Goal: Browse casually: Explore the website without a specific task or goal

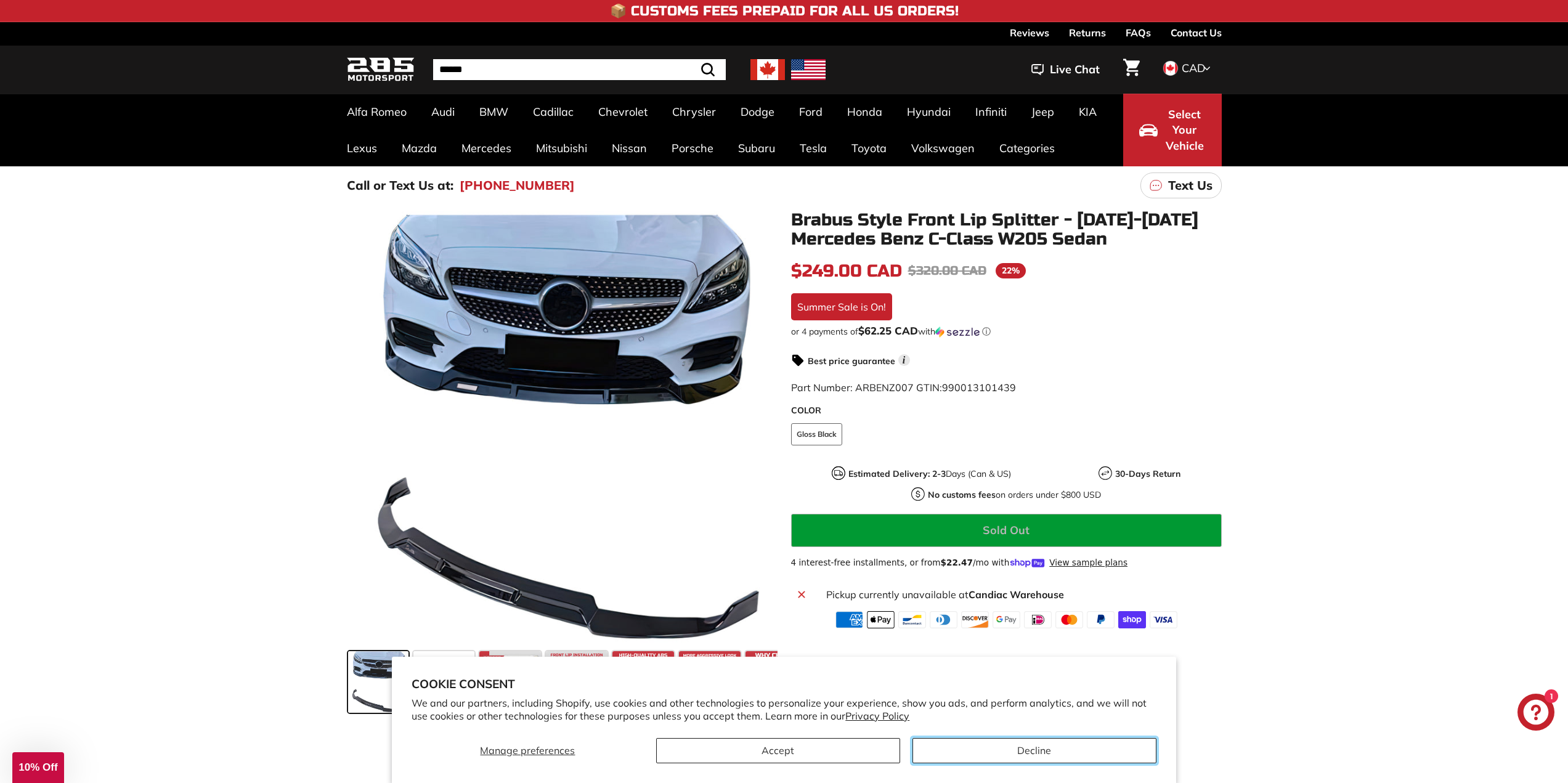
click at [1001, 743] on button "Decline" at bounding box center [1034, 751] width 244 height 25
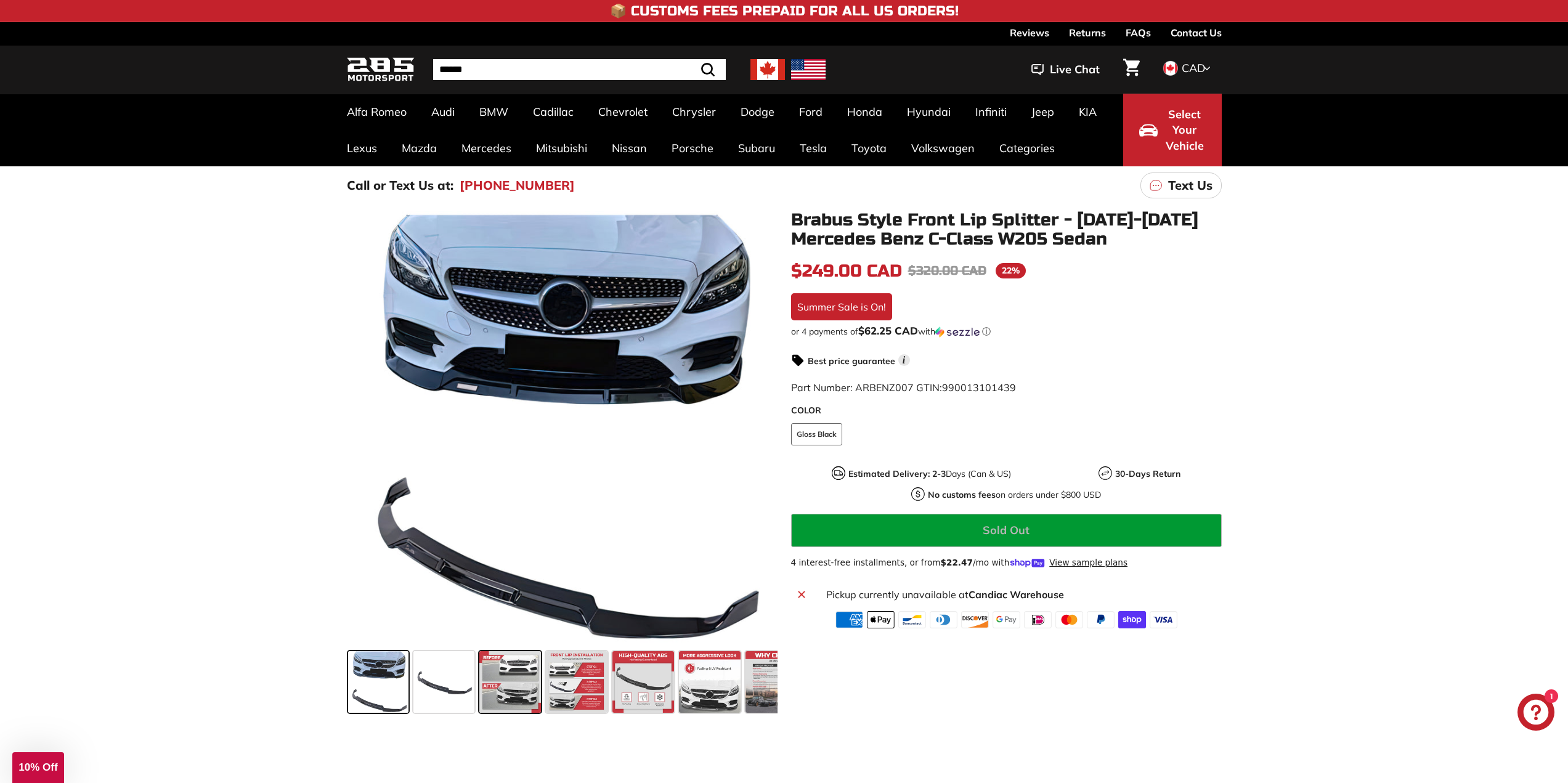
click at [521, 686] on span at bounding box center [510, 681] width 62 height 62
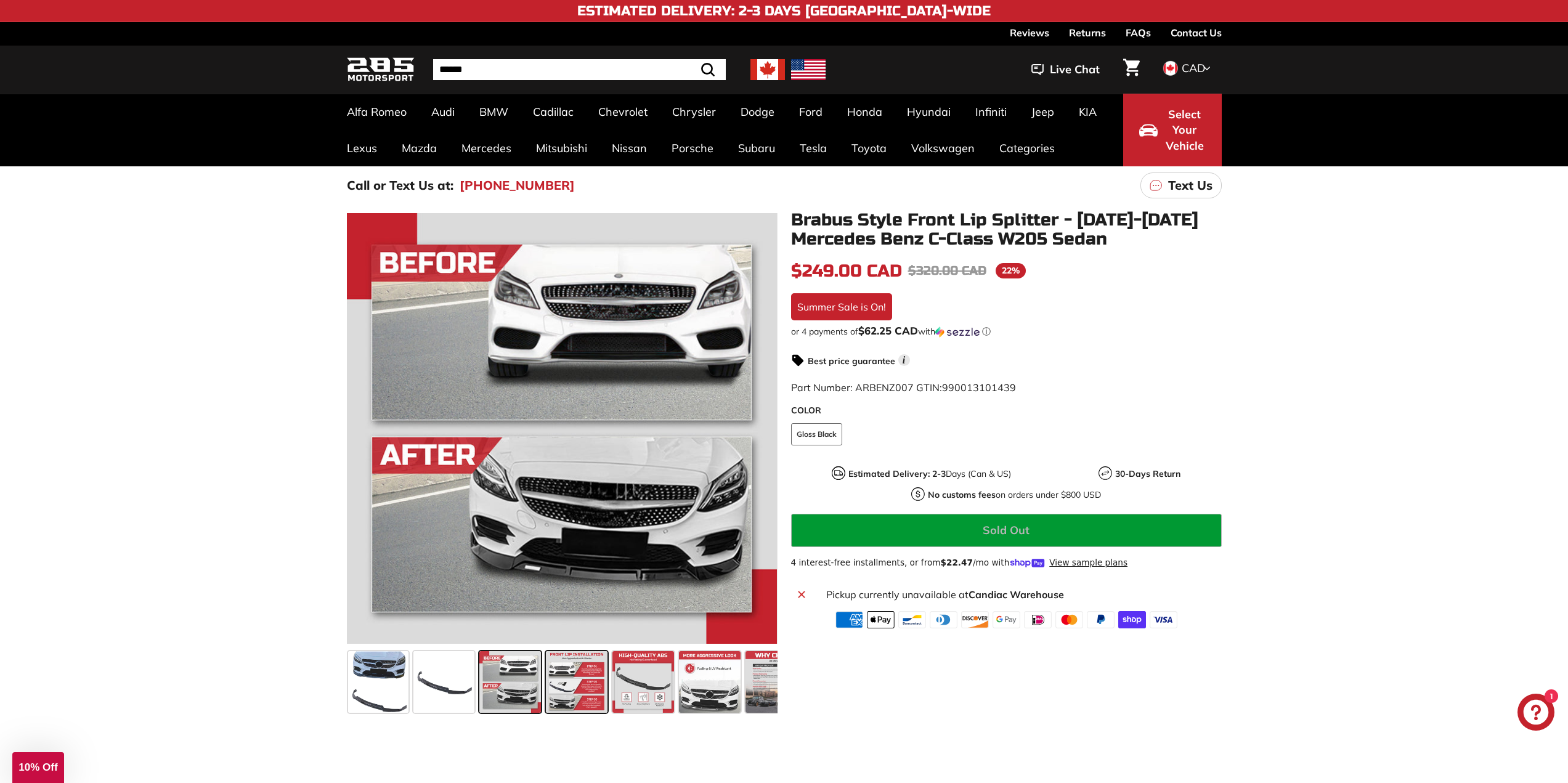
click at [563, 675] on span at bounding box center [576, 681] width 62 height 62
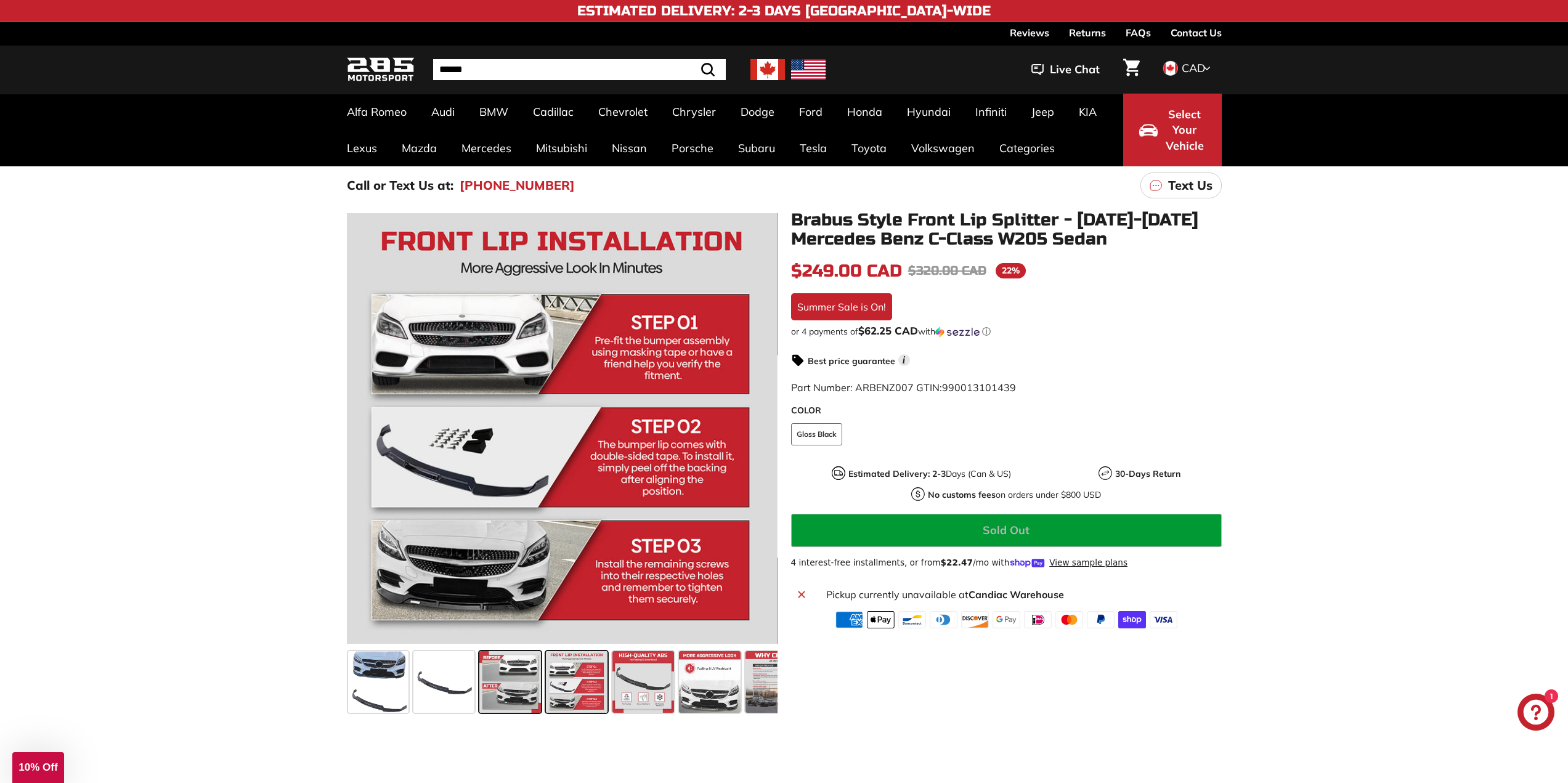
drag, startPoint x: 494, startPoint y: 677, endPoint x: 527, endPoint y: 680, distance: 33.1
click at [494, 677] on span at bounding box center [510, 681] width 62 height 62
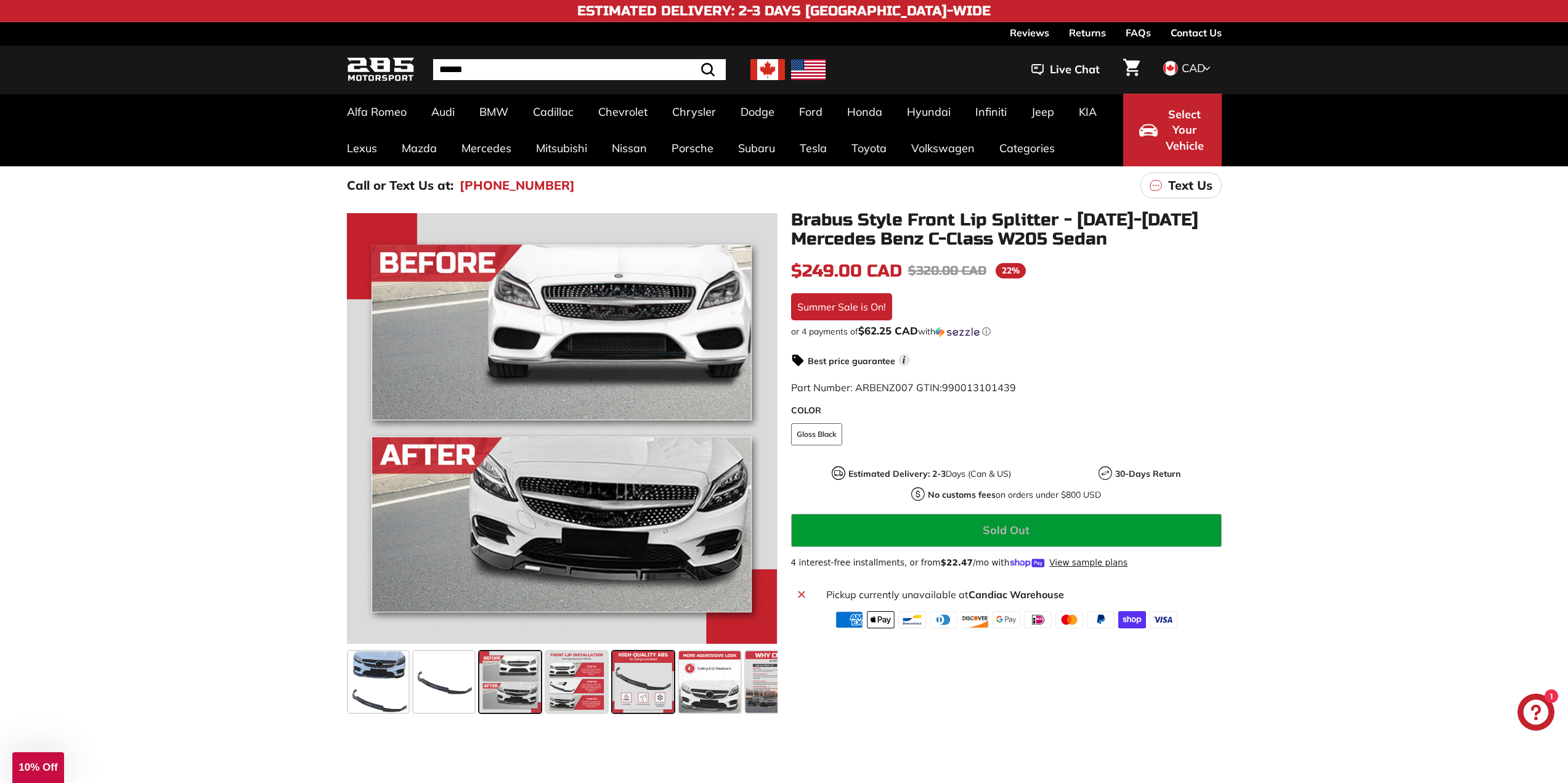
click at [671, 683] on span at bounding box center [643, 681] width 62 height 62
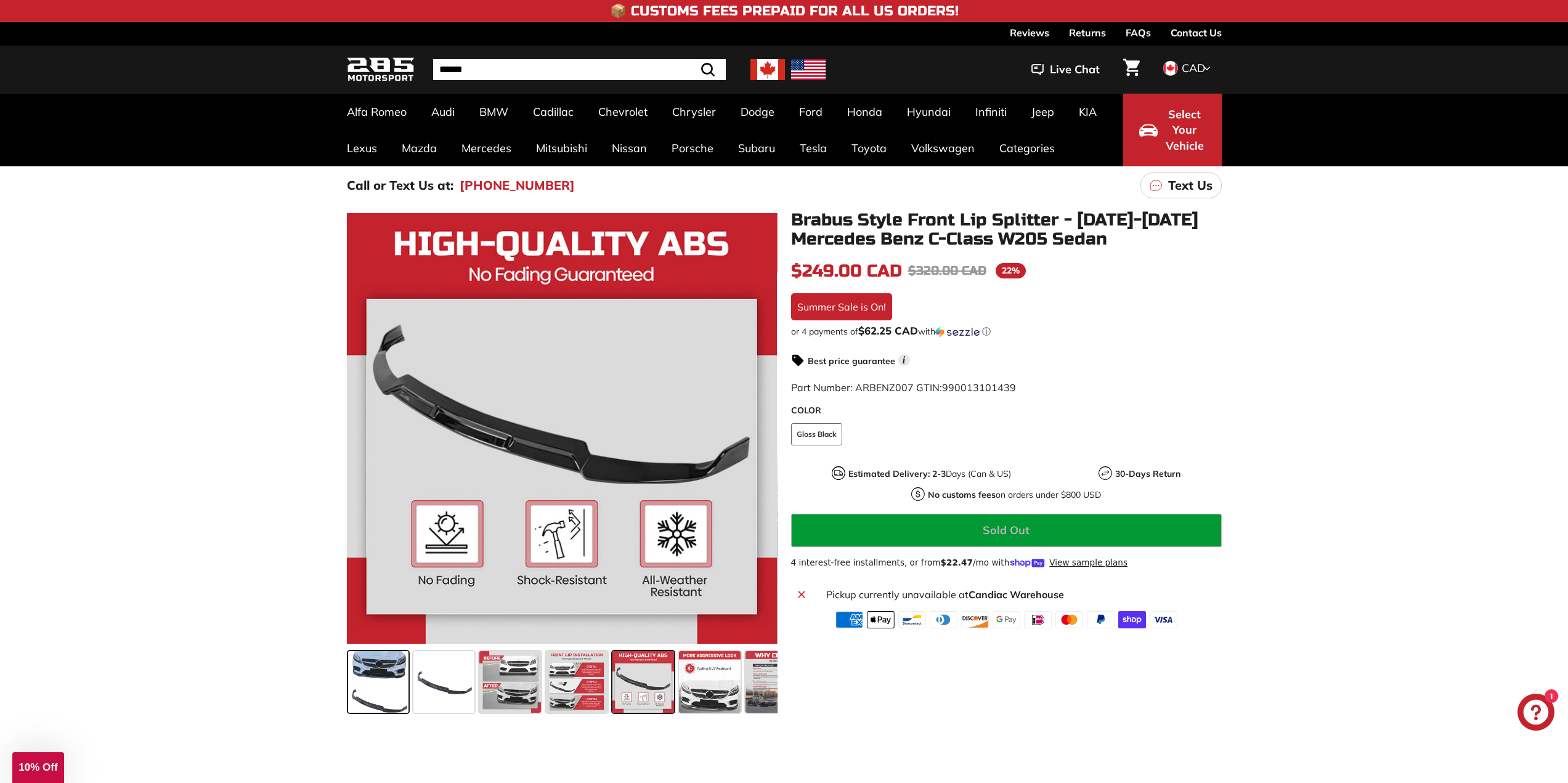
click at [378, 673] on span at bounding box center [379, 681] width 61 height 62
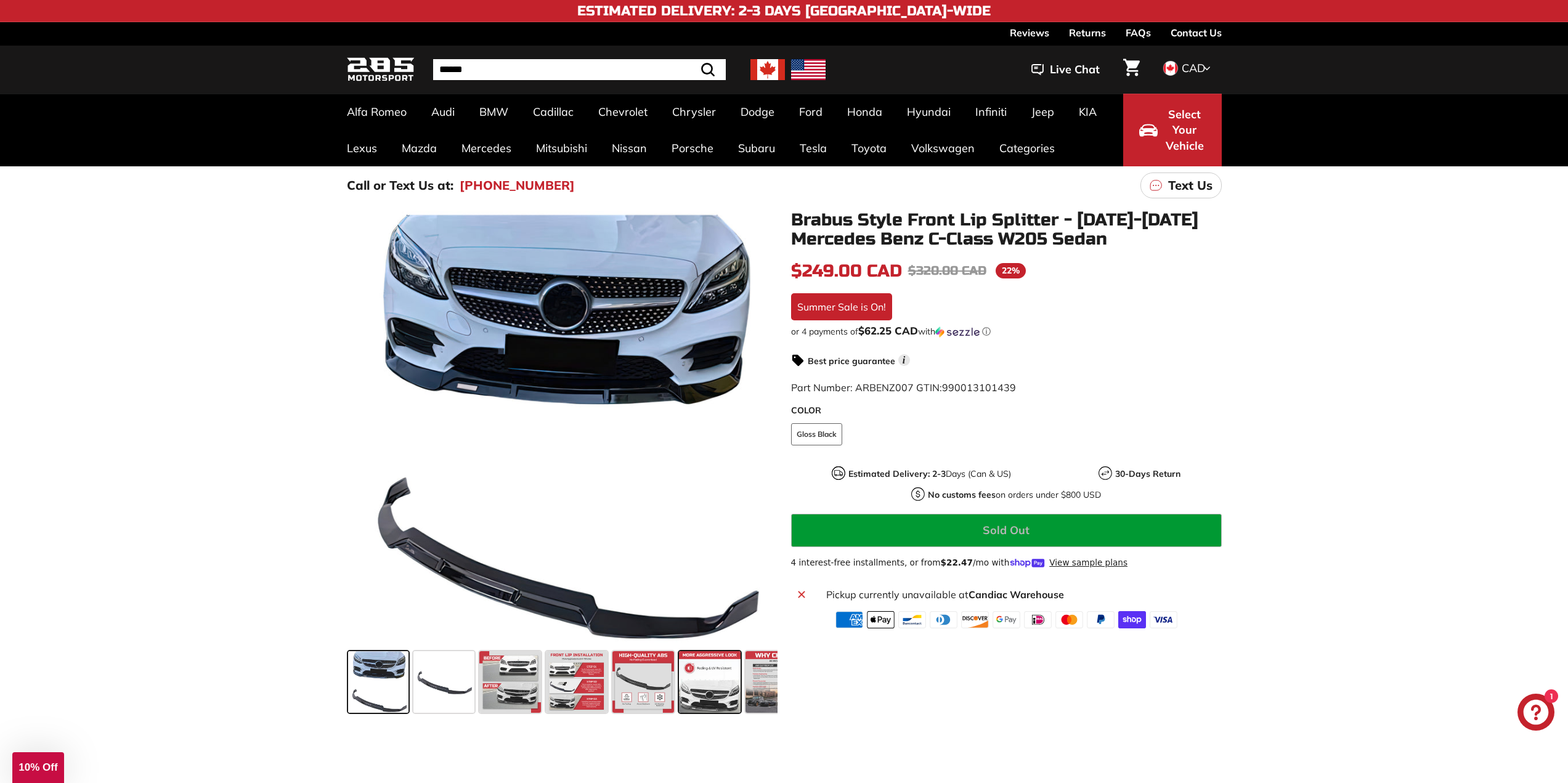
click at [711, 698] on span at bounding box center [709, 681] width 62 height 62
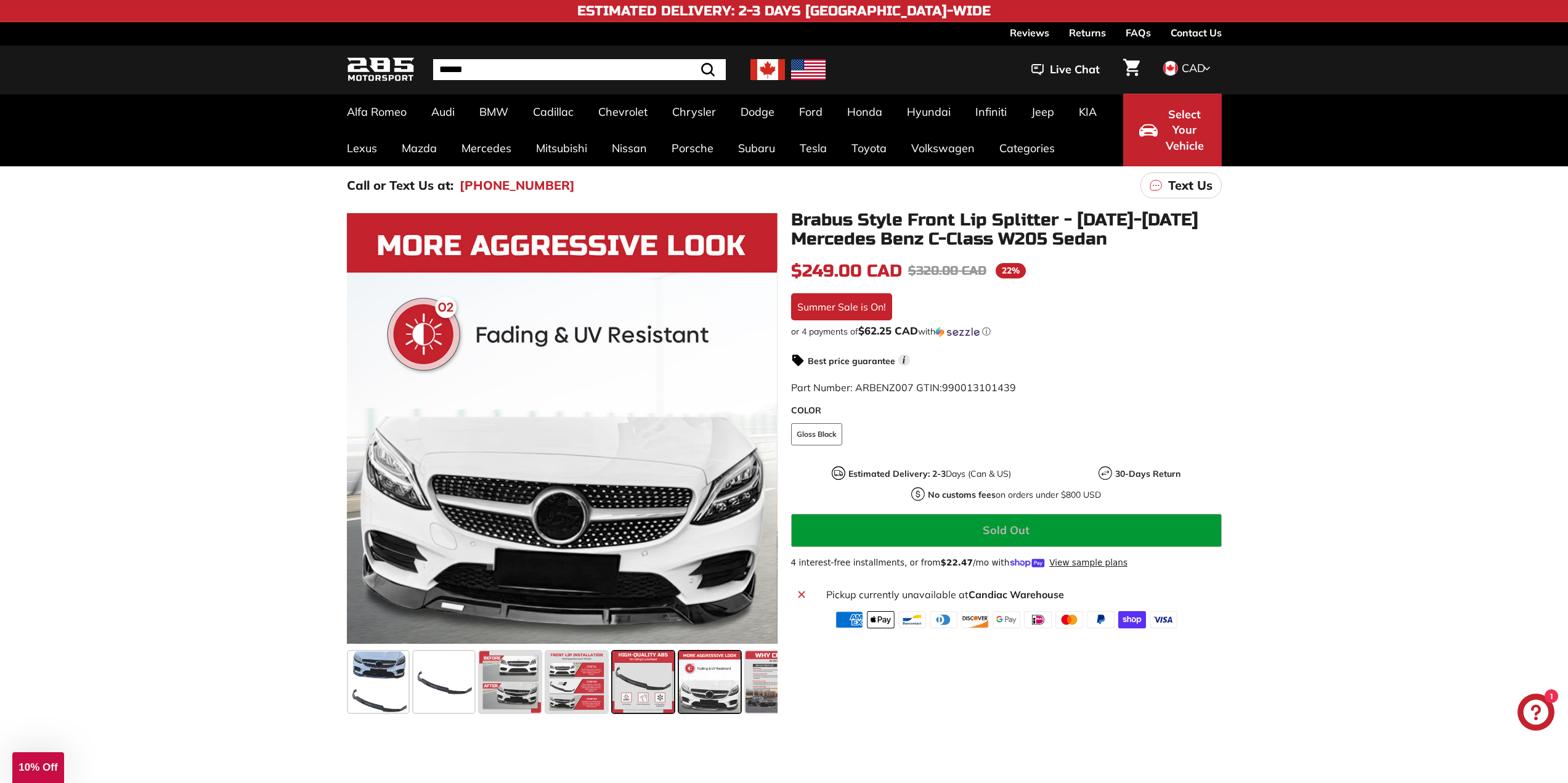
click at [626, 683] on span at bounding box center [643, 681] width 62 height 62
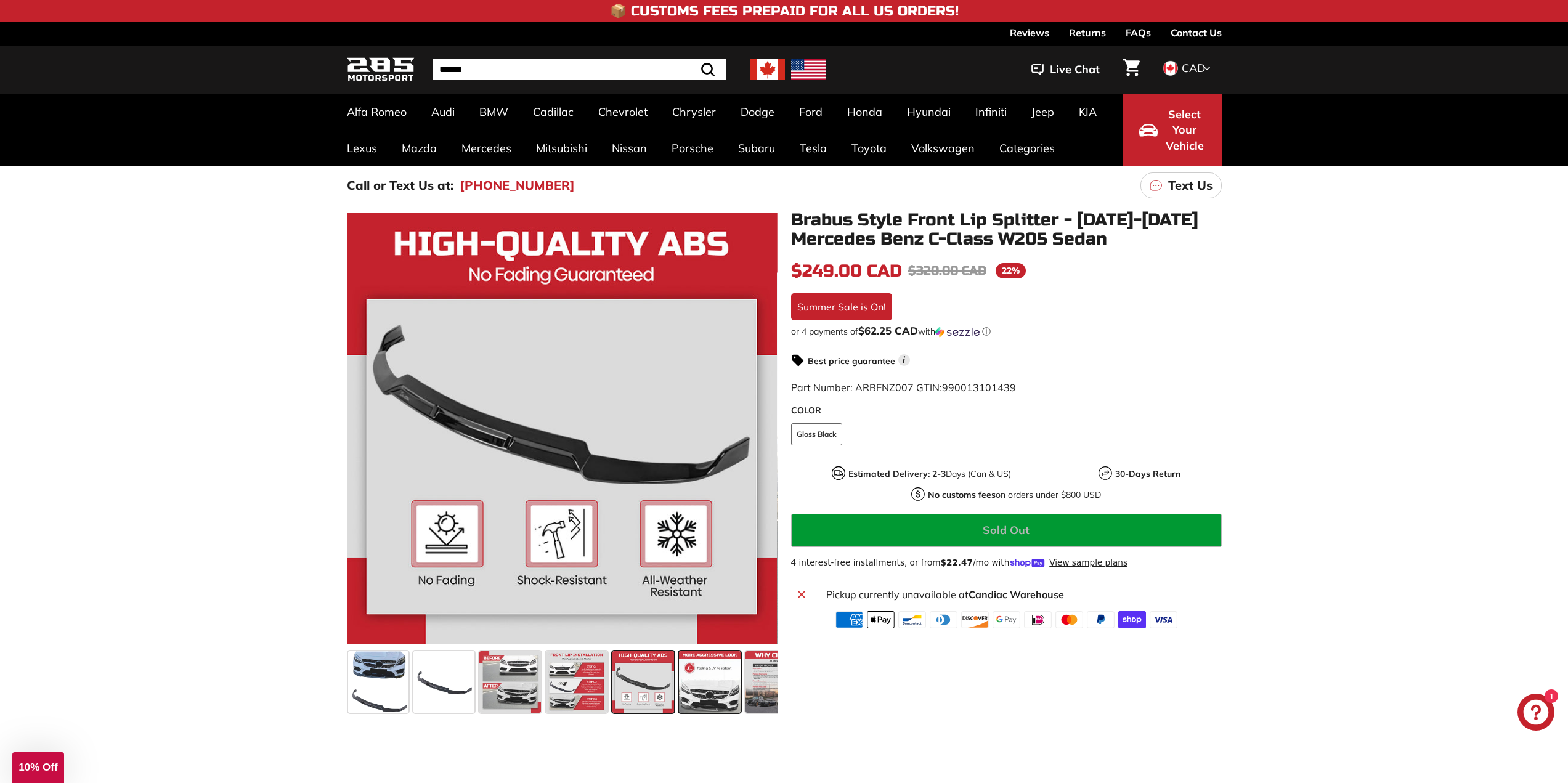
click at [703, 684] on span at bounding box center [709, 681] width 62 height 62
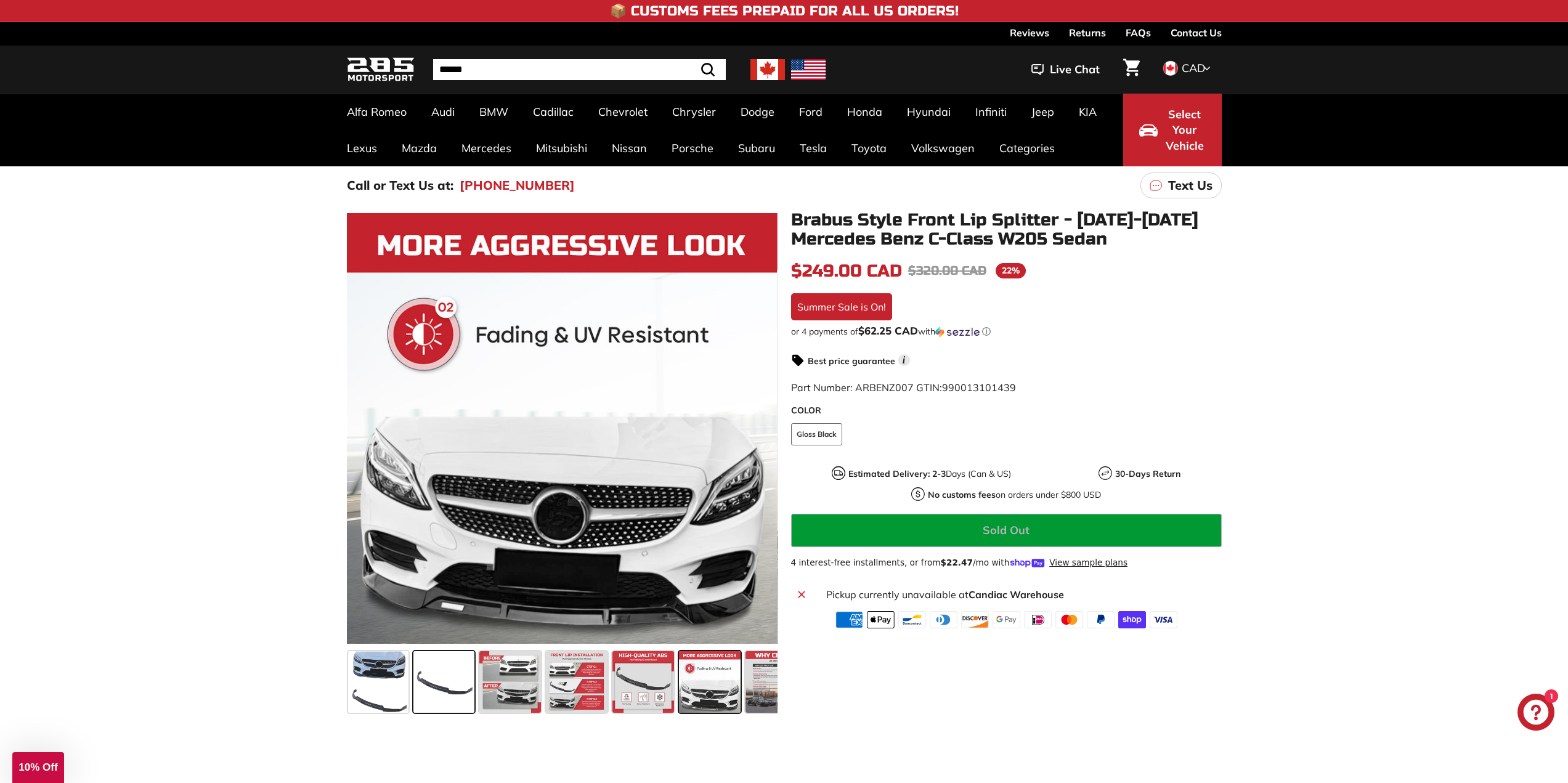
click at [457, 690] on span at bounding box center [444, 681] width 61 height 62
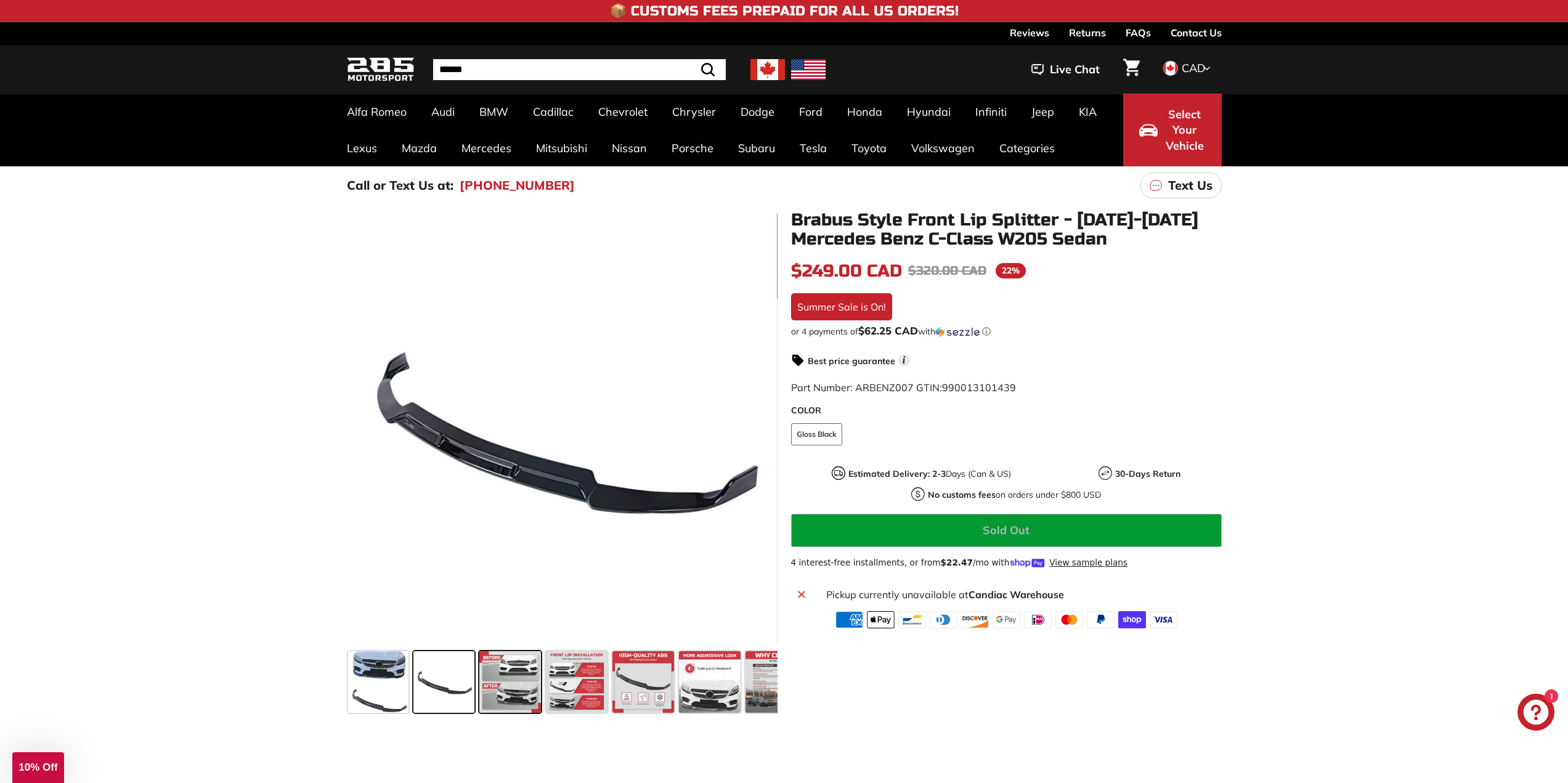
click at [527, 684] on span at bounding box center [510, 681] width 62 height 62
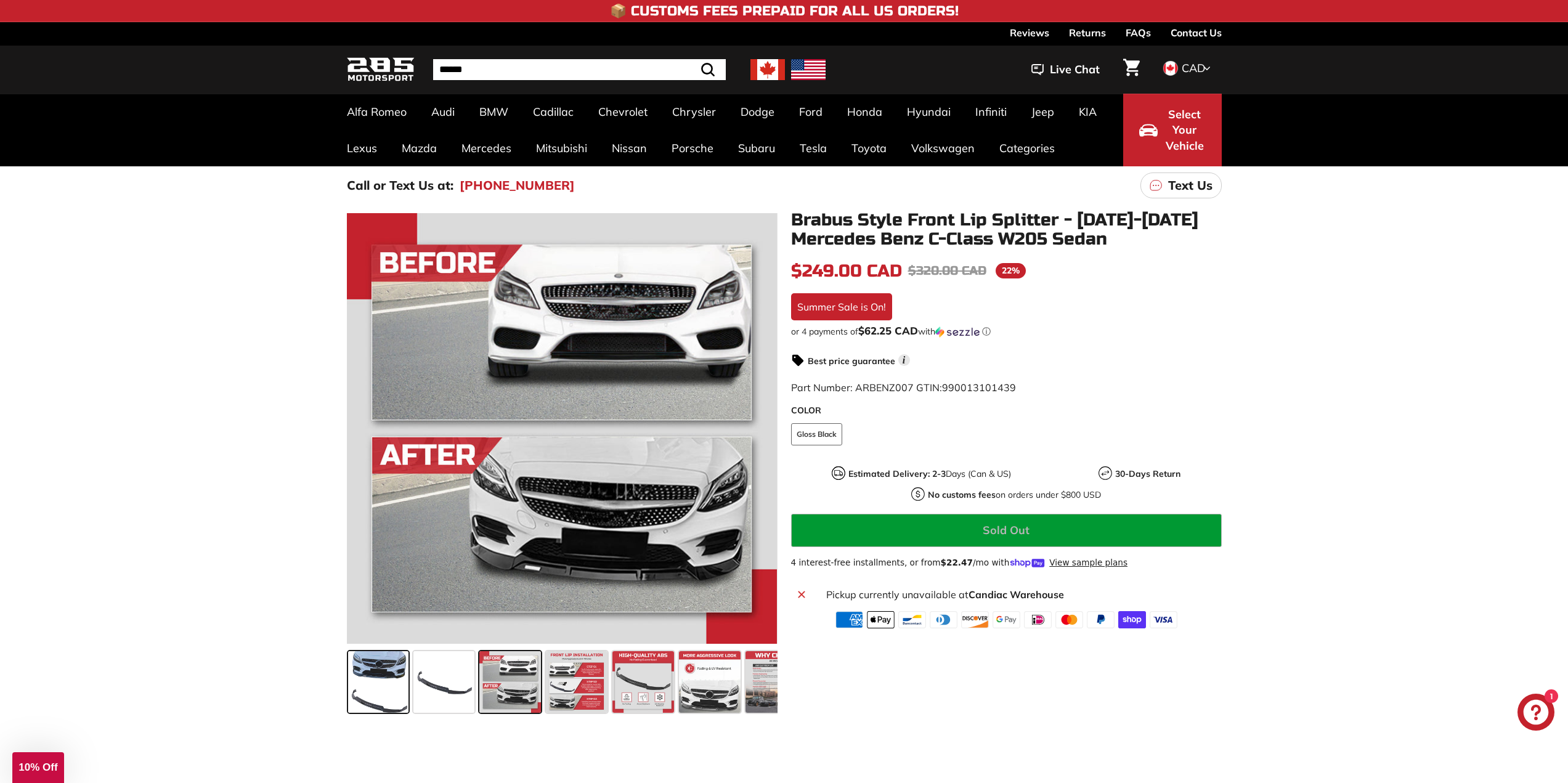
click at [378, 674] on span at bounding box center [379, 681] width 61 height 62
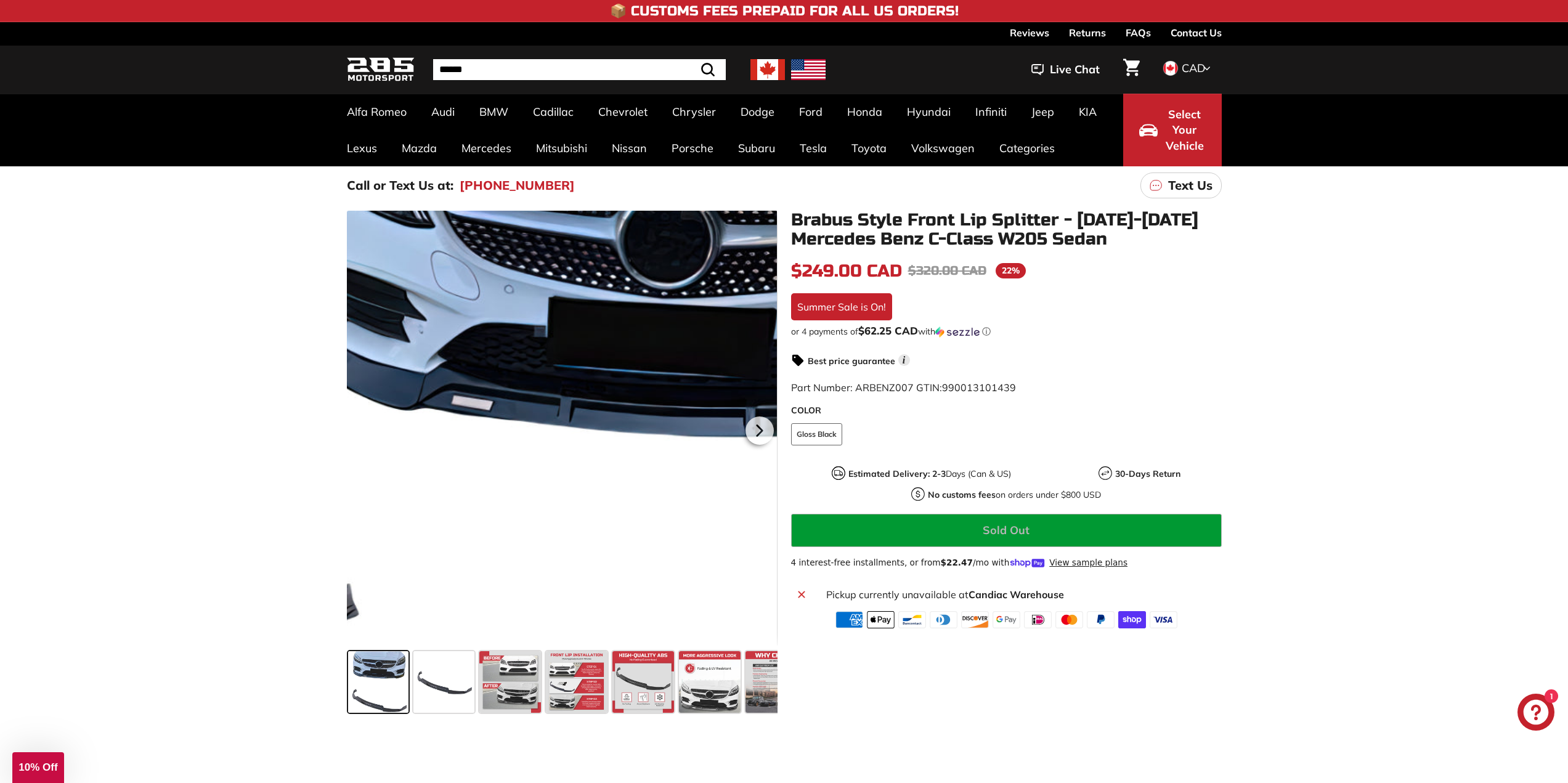
click at [462, 371] on div at bounding box center [561, 428] width 431 height 436
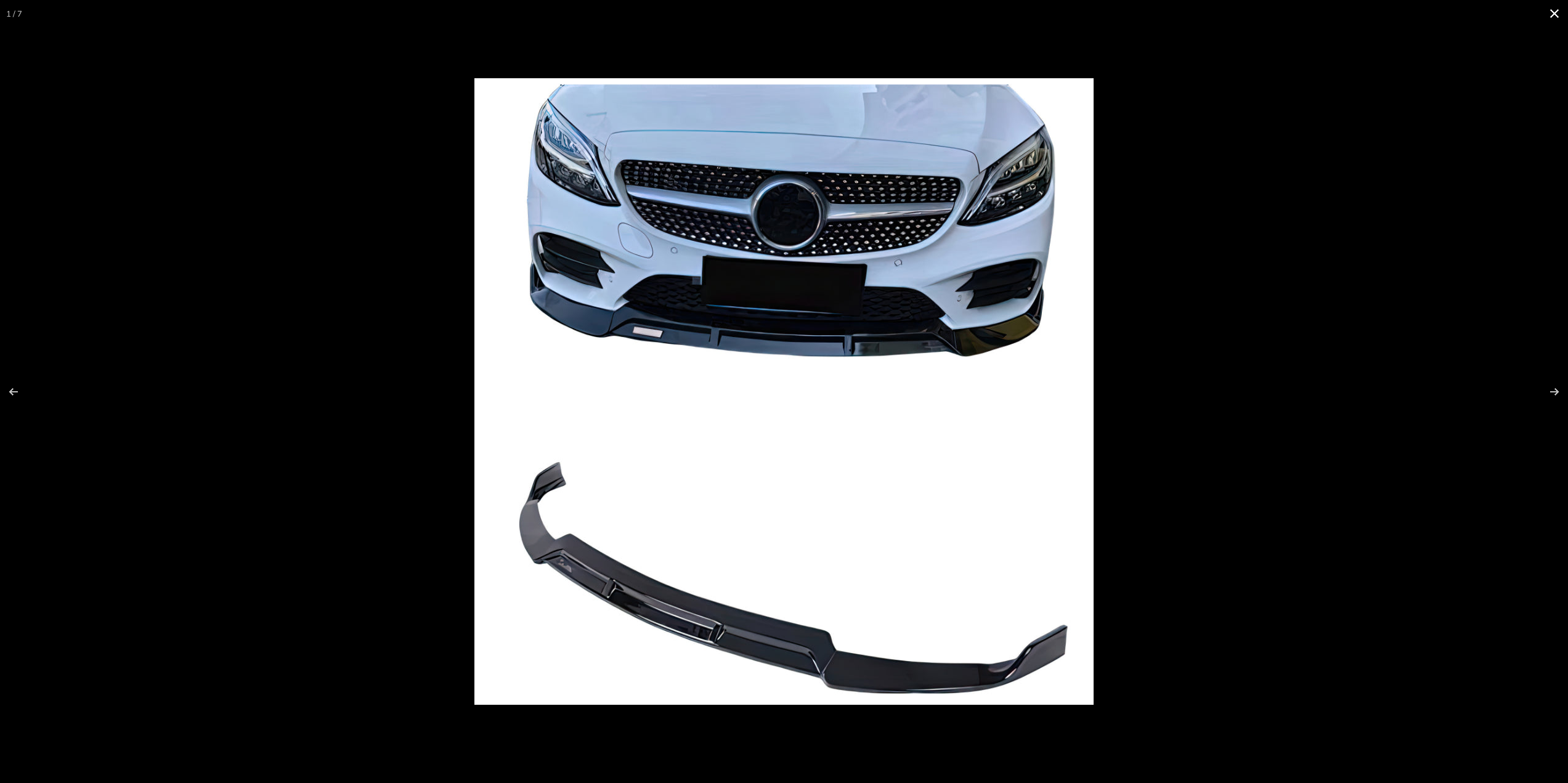
click at [284, 424] on div at bounding box center [784, 392] width 1568 height 783
